Goal: Task Accomplishment & Management: Use online tool/utility

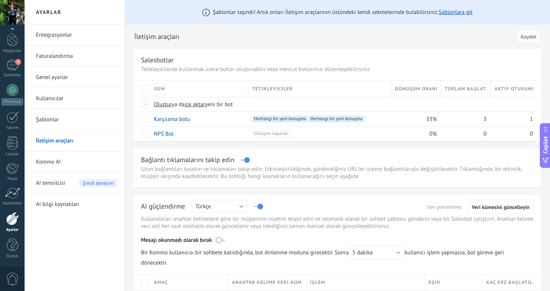
click at [58, 141] on link "İletişim araçları" at bounding box center [76, 140] width 81 height 21
click at [219, 117] on div "Karşılama botu" at bounding box center [197, 119] width 95 height 14
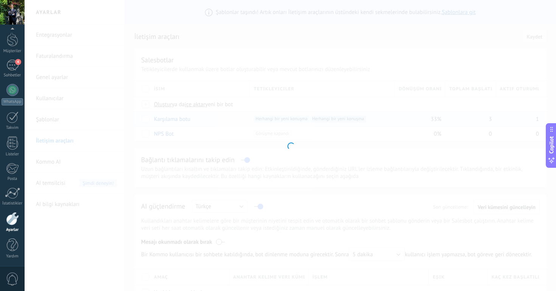
type input "**********"
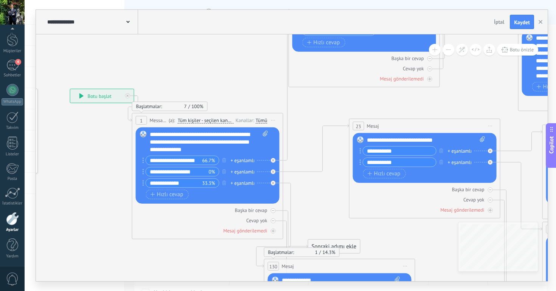
drag, startPoint x: 418, startPoint y: 93, endPoint x: 314, endPoint y: 93, distance: 103.6
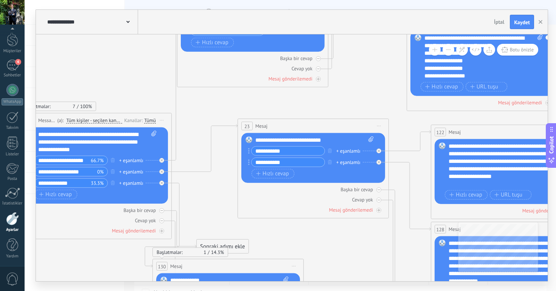
drag, startPoint x: 401, startPoint y: 98, endPoint x: 302, endPoint y: 98, distance: 98.3
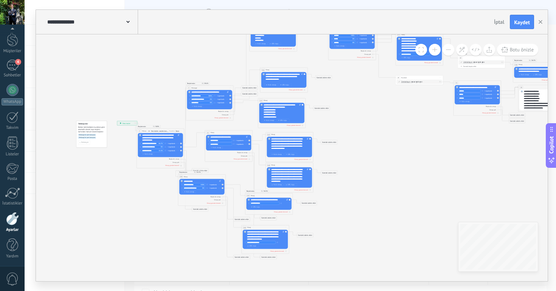
drag, startPoint x: 460, startPoint y: 108, endPoint x: 385, endPoint y: 134, distance: 79.5
click at [385, 134] on icon at bounding box center [372, 140] width 631 height 357
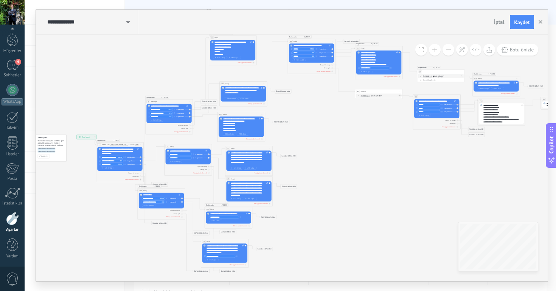
drag, startPoint x: 385, startPoint y: 134, endPoint x: 345, endPoint y: 148, distance: 42.9
click at [345, 148] on icon at bounding box center [342, 154] width 651 height 357
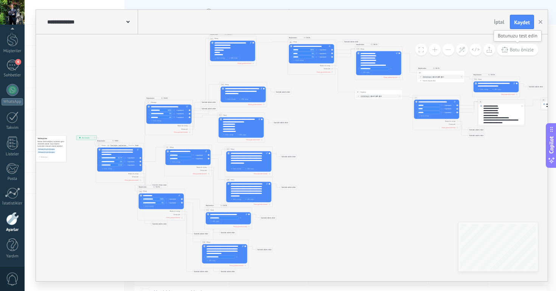
click at [515, 51] on span "Botu önizle" at bounding box center [522, 50] width 24 height 6
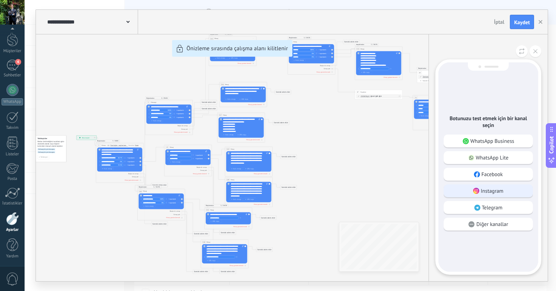
click at [481, 189] on p "Instagram" at bounding box center [492, 191] width 23 height 7
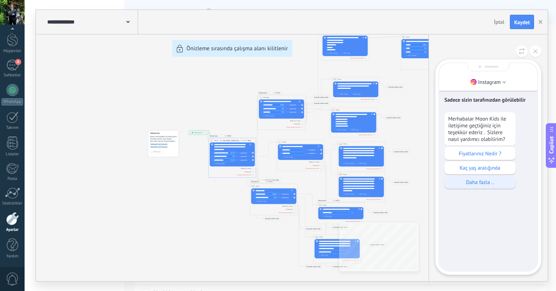
click at [477, 186] on p "Daha fazla .." at bounding box center [480, 182] width 64 height 7
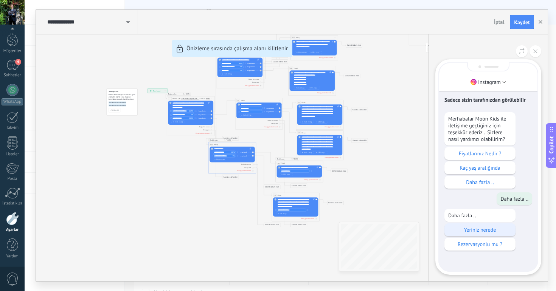
click at [488, 232] on p "Yeriniz nerede" at bounding box center [480, 230] width 64 height 7
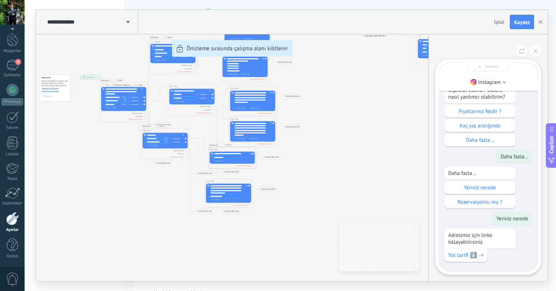
click at [520, 45] on div "Instagram Sadece sizin tarafınızdan görülebilir Merhabalar Moon Kids ile iletiş…" at bounding box center [488, 157] width 119 height 247
click at [488, 202] on p "Rezervasyonlu mu ?" at bounding box center [480, 202] width 64 height 7
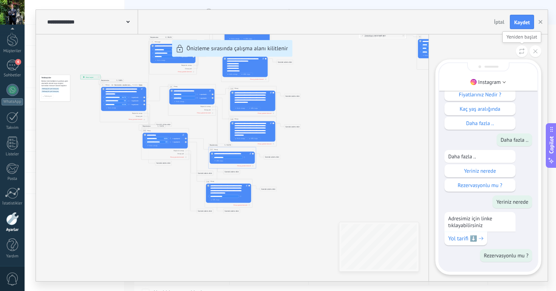
click at [521, 51] on icon at bounding box center [522, 51] width 6 height 6
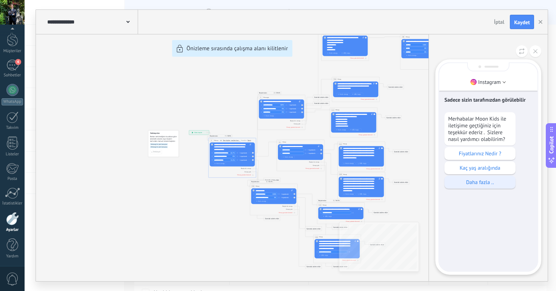
click at [480, 180] on p "Daha fazla .." at bounding box center [480, 182] width 64 height 7
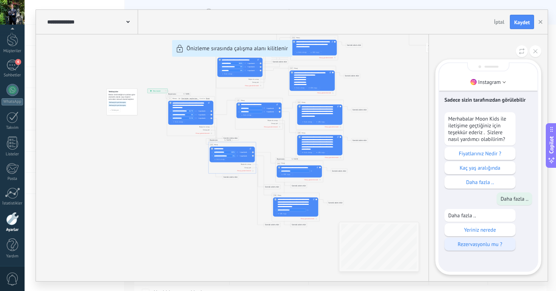
click at [483, 248] on p "Rezervasyonlu mu ?" at bounding box center [480, 244] width 64 height 7
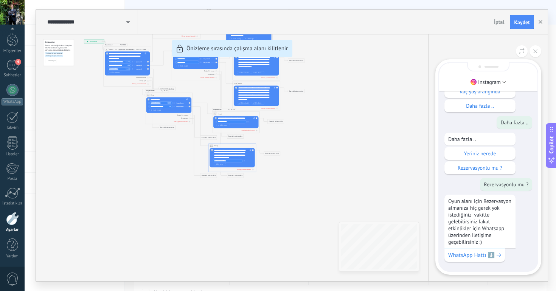
drag, startPoint x: 357, startPoint y: 87, endPoint x: 342, endPoint y: 138, distance: 52.8
click at [342, 138] on div "**********" at bounding box center [292, 146] width 512 height 272
click at [522, 50] on icon at bounding box center [522, 51] width 6 height 6
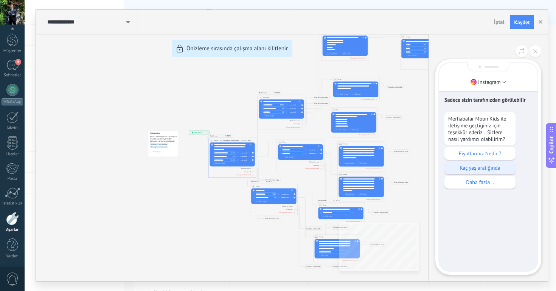
click at [480, 172] on div "Kaç yaş aralığında" at bounding box center [479, 167] width 71 height 13
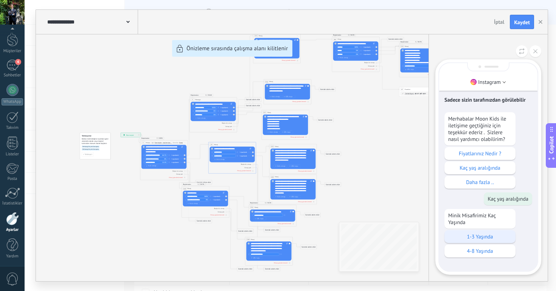
click at [454, 239] on p "1-3 Yaşında" at bounding box center [480, 236] width 64 height 7
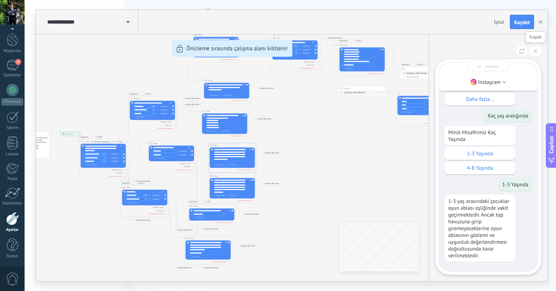
click at [525, 51] on button at bounding box center [522, 51] width 12 height 12
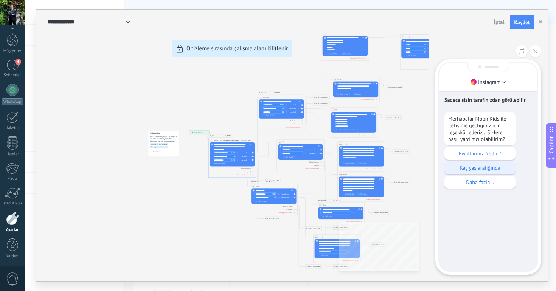
click at [467, 166] on p "Kaç yaş aralığında" at bounding box center [480, 168] width 64 height 7
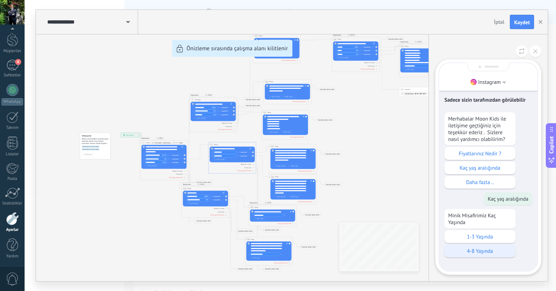
click at [478, 255] on p "4-8 Yaşında" at bounding box center [480, 251] width 64 height 7
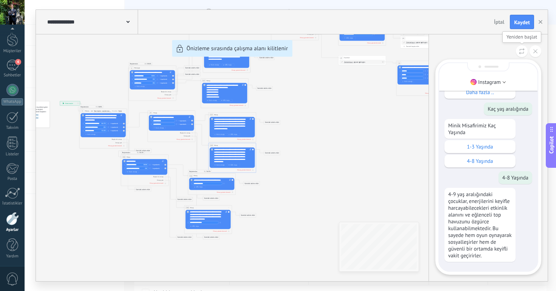
click at [518, 50] on button at bounding box center [522, 51] width 12 height 12
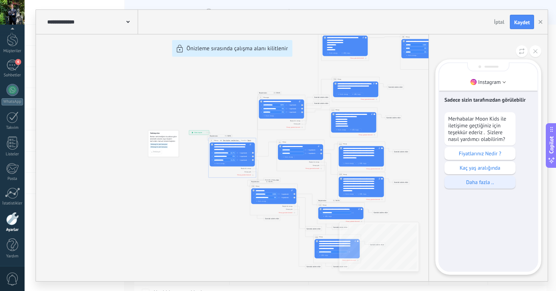
click at [489, 186] on p "Daha fazla .." at bounding box center [480, 182] width 64 height 7
